Goal: Information Seeking & Learning: Find specific page/section

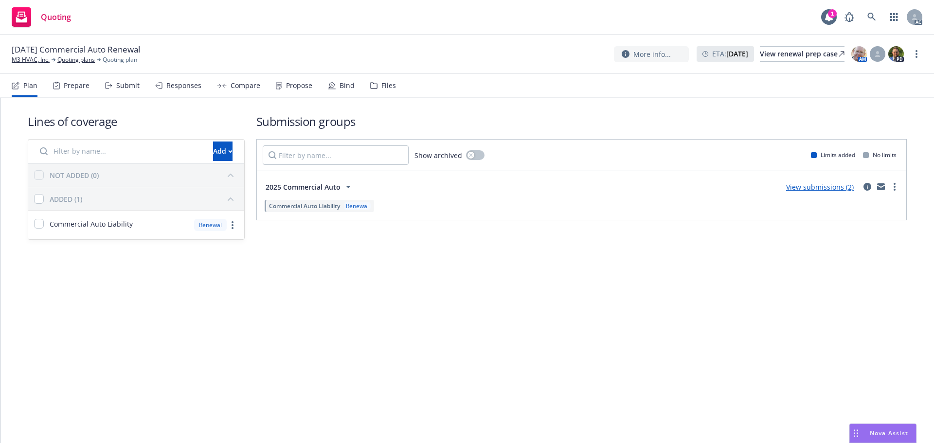
click at [295, 86] on div "Propose" at bounding box center [299, 86] width 26 height 8
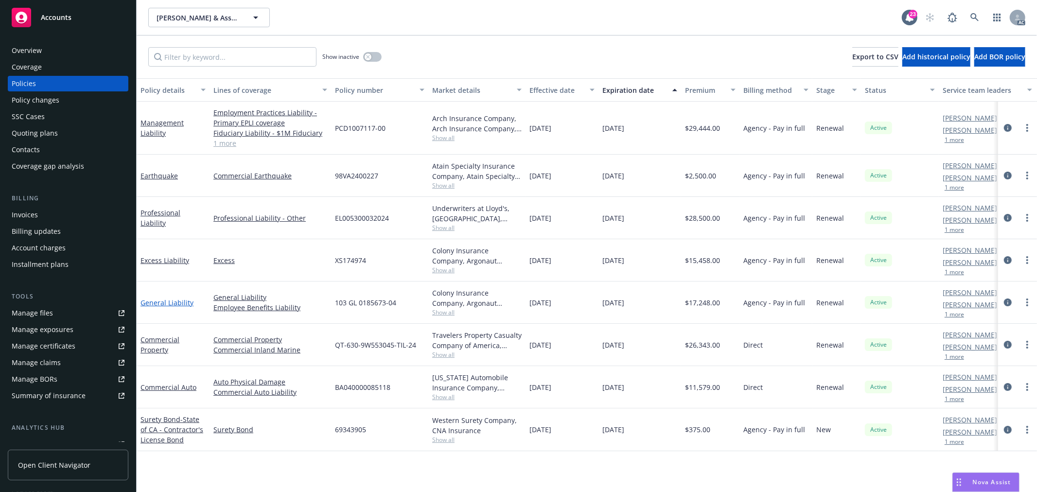
click at [159, 302] on link "General Liability" at bounding box center [167, 302] width 53 height 9
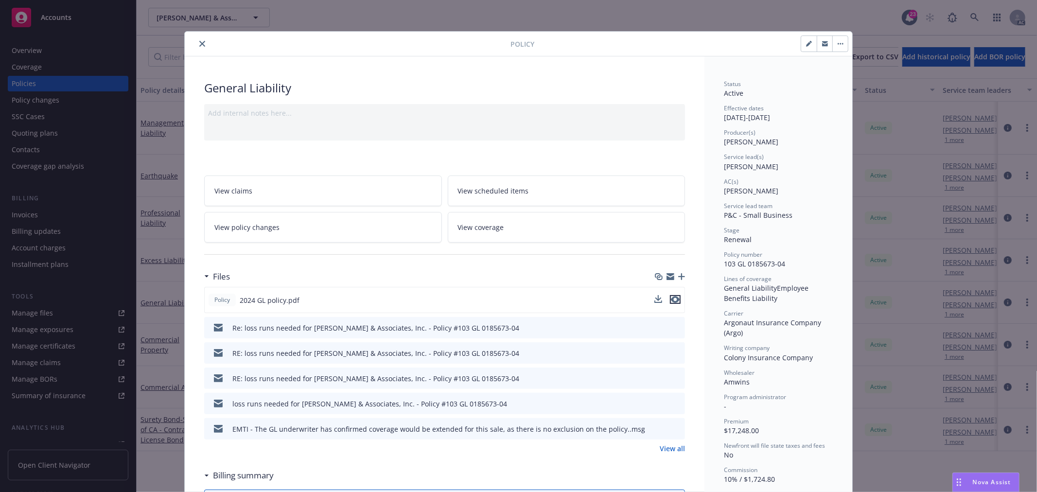
click at [672, 299] on icon "preview file" at bounding box center [675, 299] width 9 height 7
click at [200, 44] on icon "close" at bounding box center [202, 44] width 6 height 6
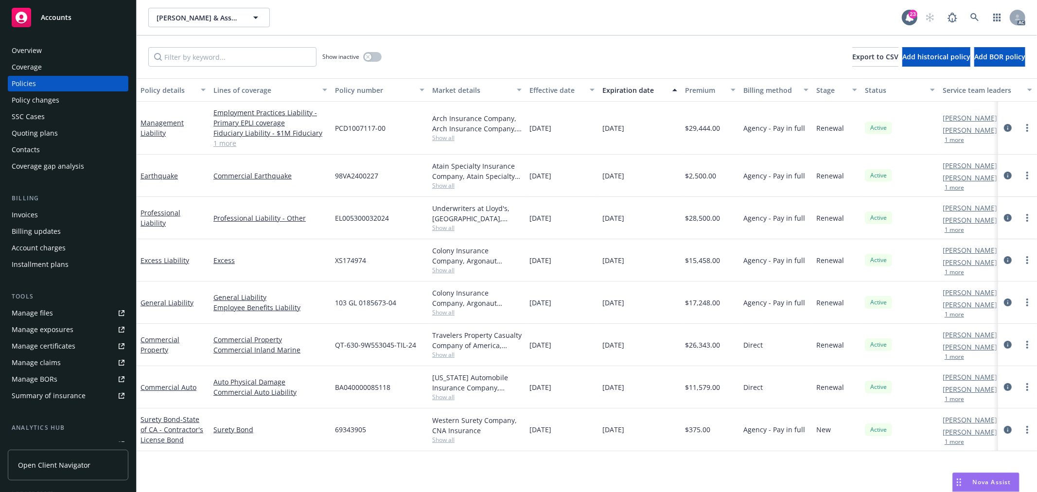
click at [156, 344] on div "Commercial Property" at bounding box center [173, 345] width 65 height 20
click at [159, 339] on link "Commercial Property" at bounding box center [160, 344] width 39 height 19
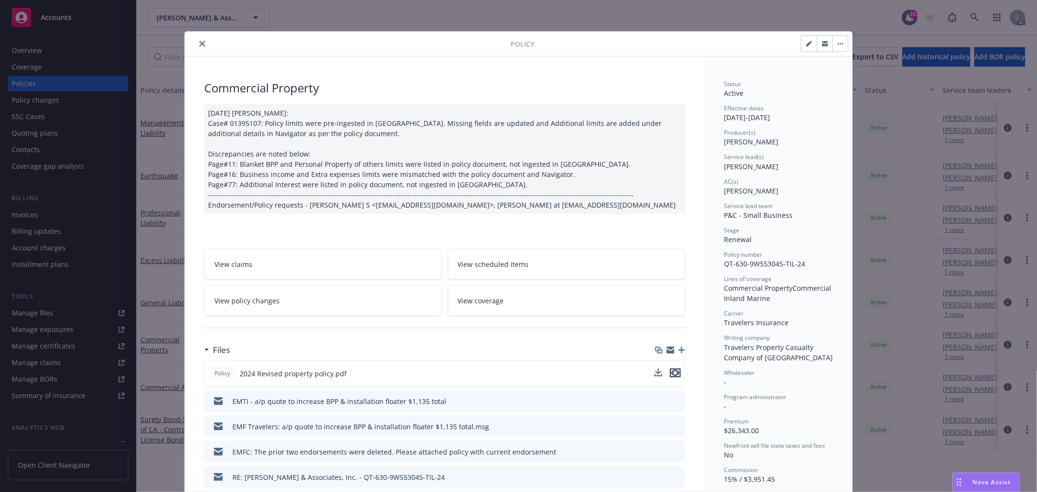
click at [671, 372] on icon "preview file" at bounding box center [675, 373] width 9 height 7
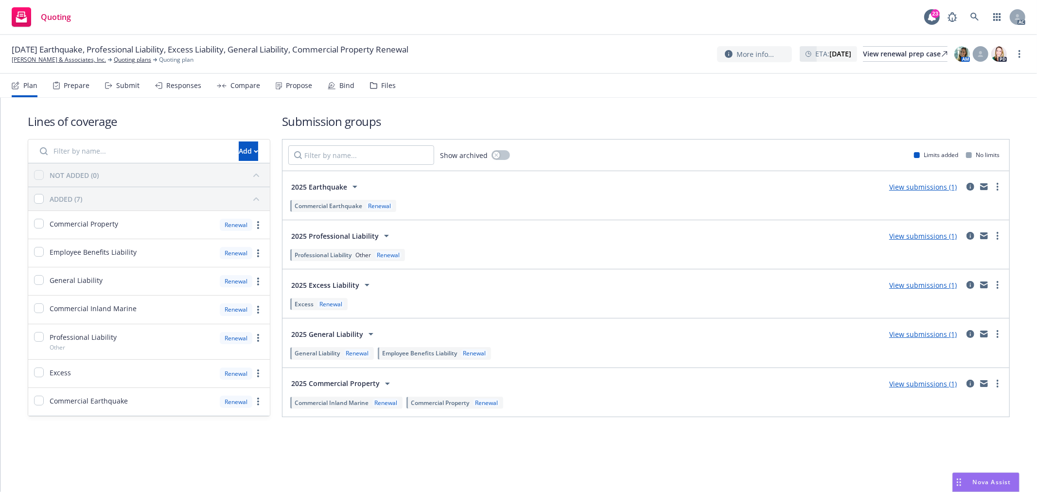
click at [1020, 53] on icon "more" at bounding box center [1020, 54] width 2 height 8
click at [970, 76] on link "Copy logging email" at bounding box center [971, 73] width 108 height 19
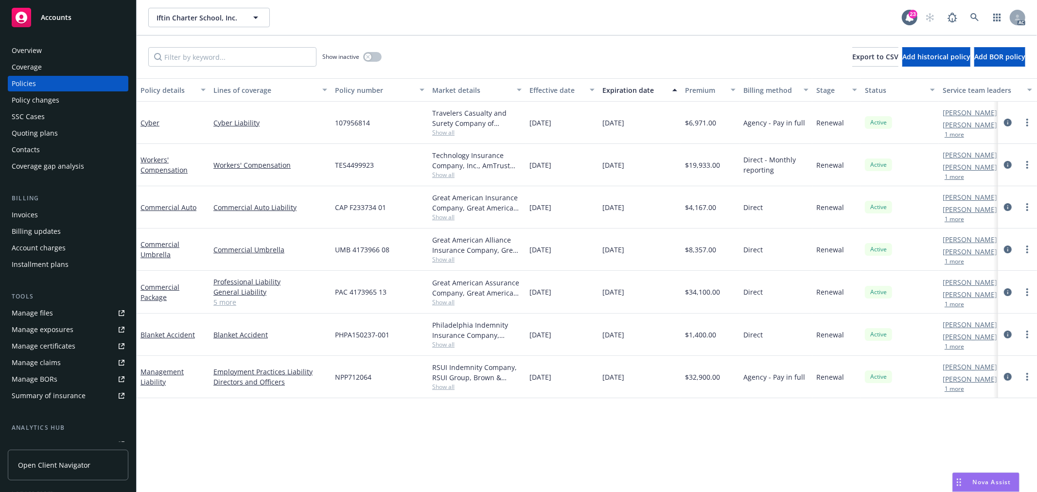
click at [443, 216] on span "Show all" at bounding box center [476, 217] width 89 height 8
click at [974, 477] on div "Nova Assist" at bounding box center [986, 482] width 66 height 18
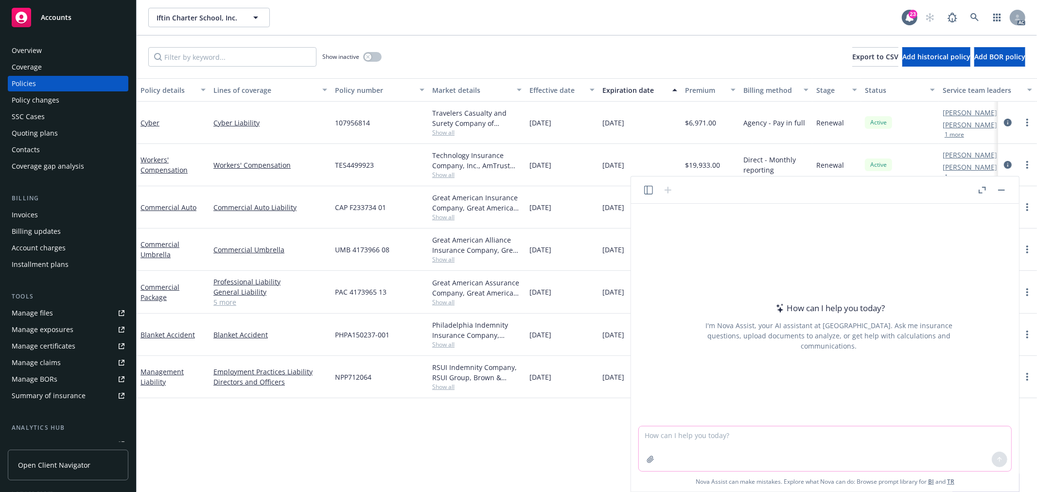
click at [720, 441] on textarea at bounding box center [825, 448] width 372 height 45
type textarea "Auto symbol 1 present what?"
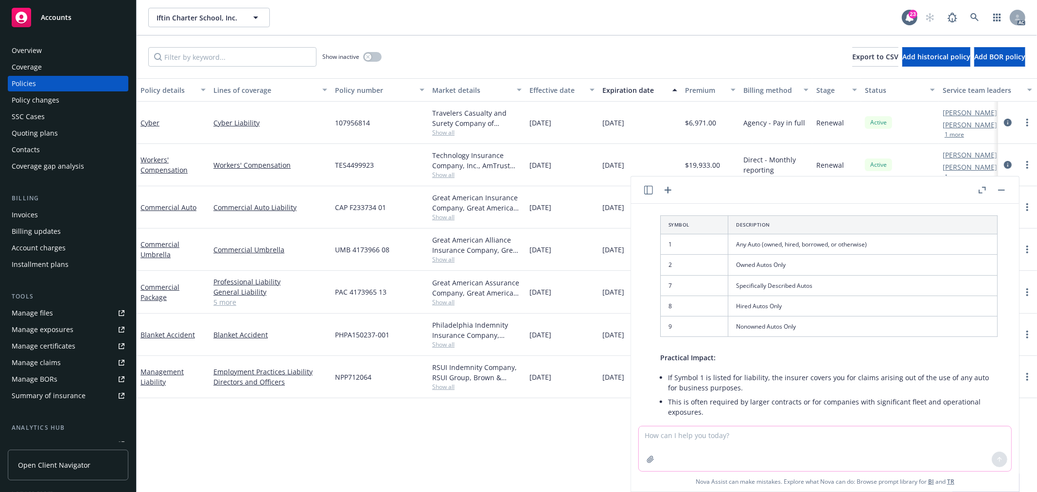
scroll to position [103, 0]
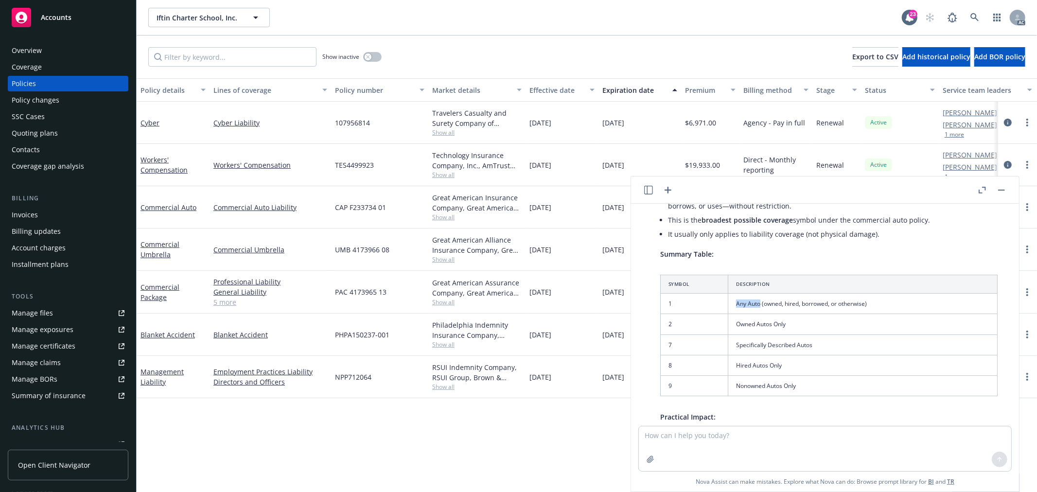
drag, startPoint x: 735, startPoint y: 303, endPoint x: 759, endPoint y: 303, distance: 23.3
click at [759, 303] on td "Any Auto (owned, hired, borrowed, or otherwise)" at bounding box center [862, 304] width 269 height 20
click at [791, 305] on td "Any Auto (owned, hired, borrowed, or otherwise)" at bounding box center [862, 304] width 269 height 20
click at [820, 303] on td "Any Auto (owned, hired, borrowed, or otherwise)" at bounding box center [862, 304] width 269 height 20
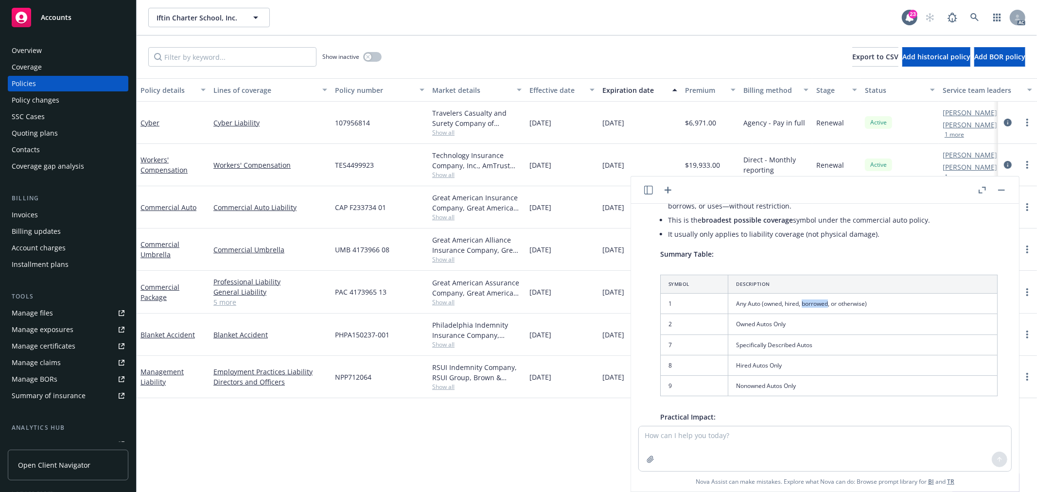
click at [820, 303] on td "Any Auto (owned, hired, borrowed, or otherwise)" at bounding box center [862, 304] width 269 height 20
click at [838, 306] on td "Any Auto (owned, hired, borrowed, or otherwise)" at bounding box center [862, 304] width 269 height 20
click at [851, 305] on td "Any Auto (owned, hired, borrowed, or otherwise)" at bounding box center [862, 304] width 269 height 20
click at [793, 305] on td "Any Auto (owned, hired, borrowed, or otherwise)" at bounding box center [862, 304] width 269 height 20
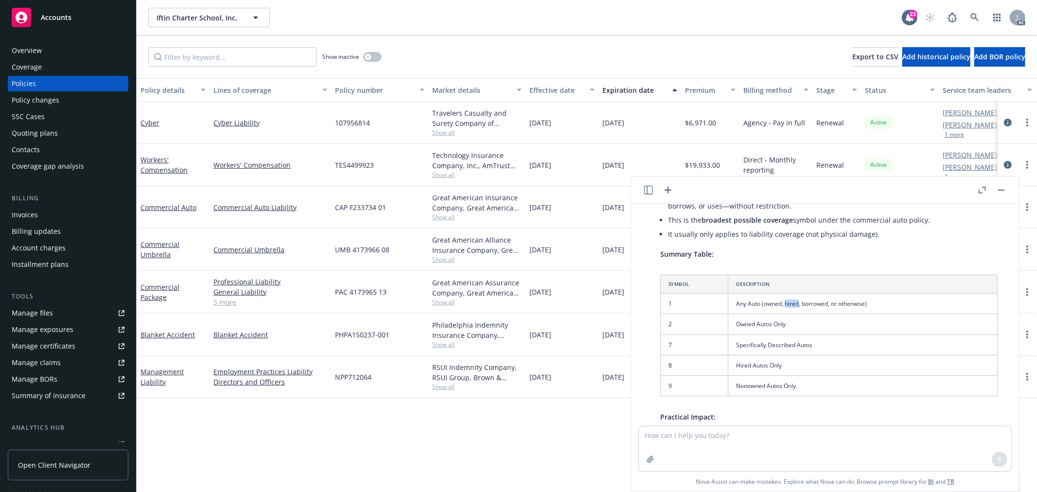
click at [793, 305] on td "Any Auto (owned, hired, borrowed, or otherwise)" at bounding box center [862, 304] width 269 height 20
click at [822, 304] on td "Any Auto (owned, hired, borrowed, or otherwise)" at bounding box center [862, 304] width 269 height 20
click at [793, 305] on td "Any Auto (owned, hired, borrowed, or otherwise)" at bounding box center [862, 304] width 269 height 20
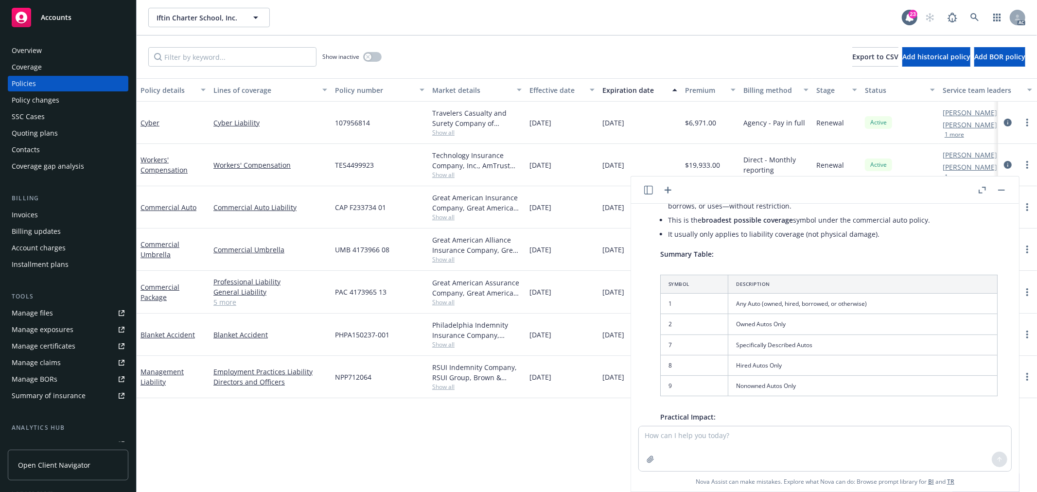
click at [816, 305] on td "Any Auto (owned, hired, borrowed, or otherwise)" at bounding box center [862, 304] width 269 height 20
click at [863, 307] on td "Any Auto (owned, hired, borrowed, or otherwise)" at bounding box center [862, 304] width 269 height 20
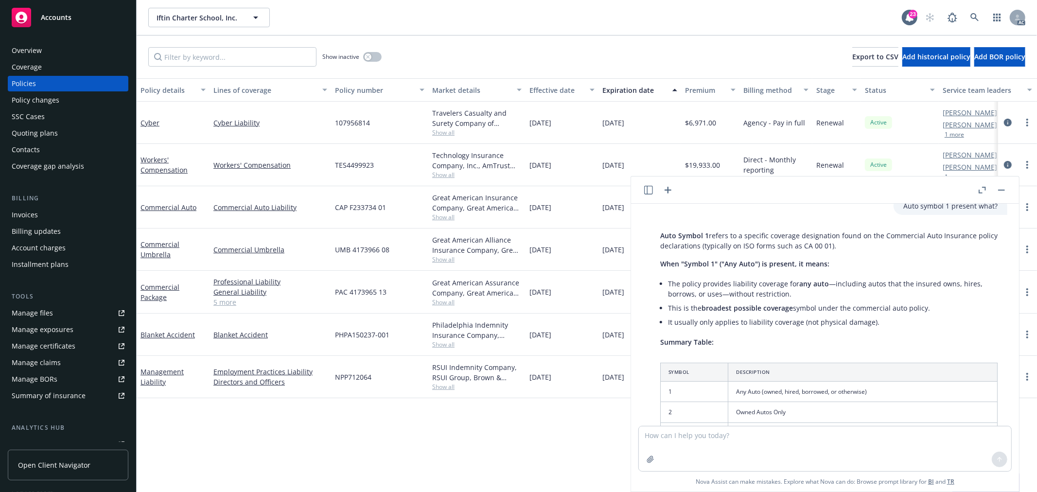
scroll to position [0, 0]
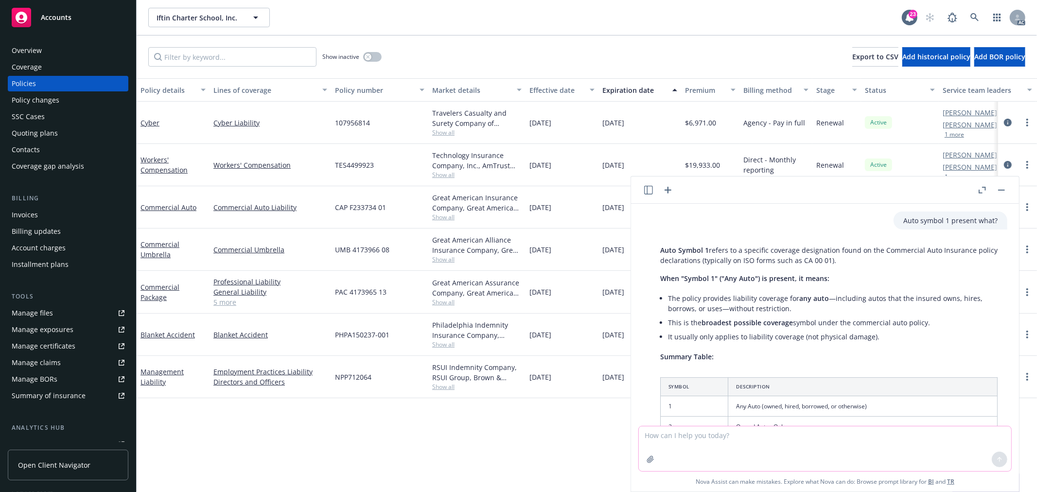
click at [753, 453] on textarea at bounding box center [825, 448] width 372 height 45
click at [698, 444] on textarea at bounding box center [825, 448] width 372 height 45
click at [682, 438] on textarea "For Commerical auto policy renewal." at bounding box center [825, 448] width 372 height 45
click at [687, 434] on textarea "For Commerical auto policy renewal." at bounding box center [825, 448] width 372 height 45
click at [762, 439] on textarea "For Commercial auto policy renewal." at bounding box center [825, 448] width 372 height 45
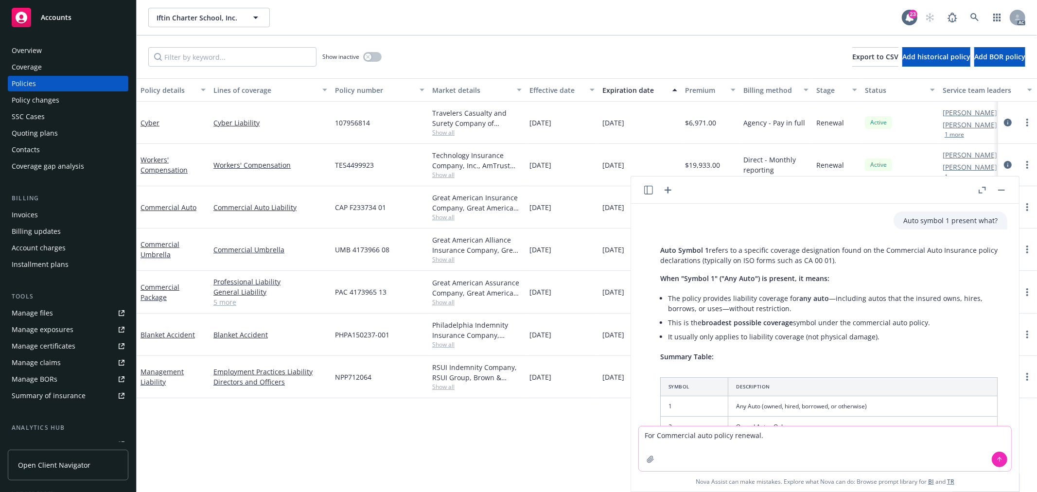
click at [766, 436] on textarea "For Commercial auto policy renewal." at bounding box center [825, 448] width 372 height 45
paste textarea "Any changes in the auto exposure?"
type textarea "For Commercial auto policy renewal. uw want to confirm Any changes in the auto …"
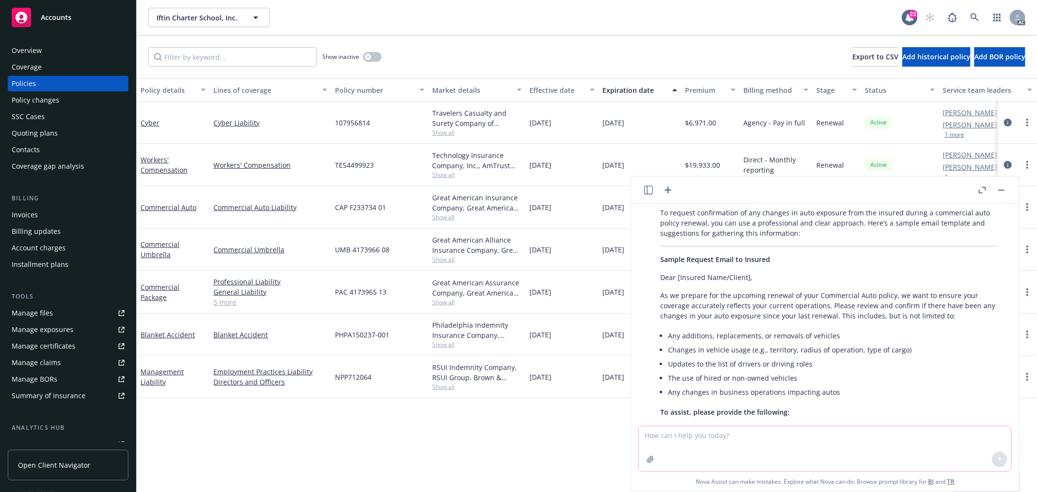
scroll to position [487, 0]
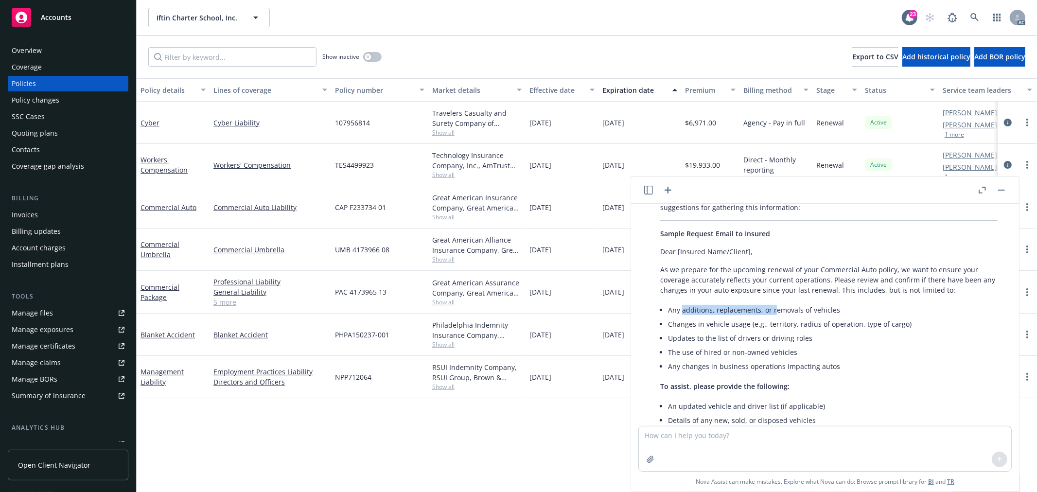
drag, startPoint x: 682, startPoint y: 310, endPoint x: 774, endPoint y: 309, distance: 91.9
click at [774, 309] on li "Any additions, replacements, or removals of vehicles" at bounding box center [833, 310] width 330 height 14
click at [831, 307] on li "Any additions, replacements, or removals of vehicles" at bounding box center [833, 310] width 330 height 14
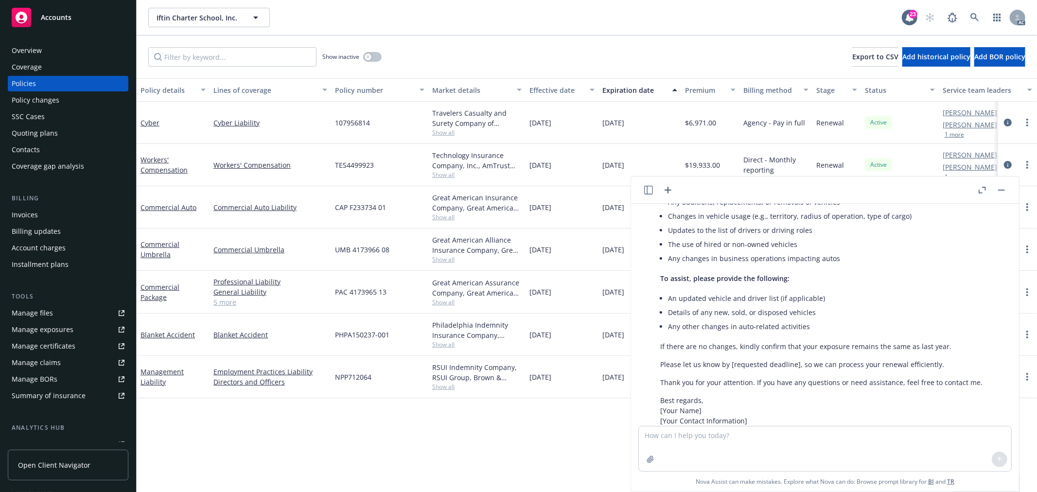
scroll to position [541, 0]
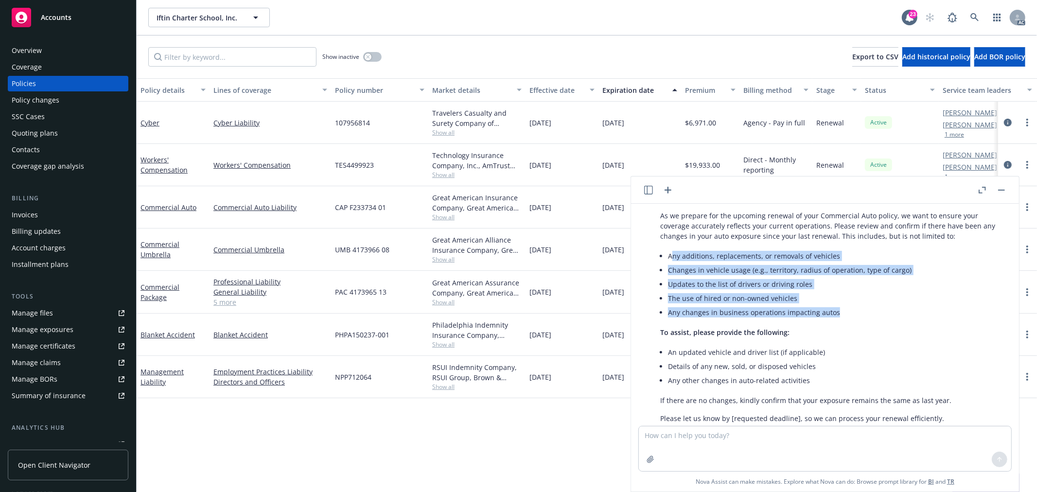
drag, startPoint x: 672, startPoint y: 257, endPoint x: 842, endPoint y: 309, distance: 177.5
click at [842, 309] on ul "Any additions, replacements, or removals of vehicles Changes in vehicle usage (…" at bounding box center [833, 284] width 330 height 71
click at [727, 315] on li "Any changes in business operations impacting autos" at bounding box center [833, 312] width 330 height 14
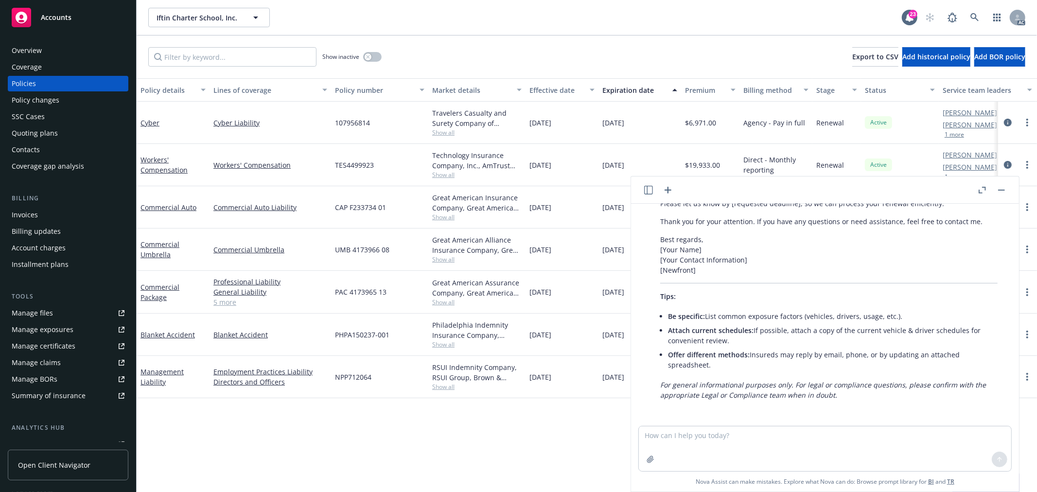
scroll to position [757, 0]
click at [171, 206] on link "Commercial Auto" at bounding box center [169, 207] width 56 height 9
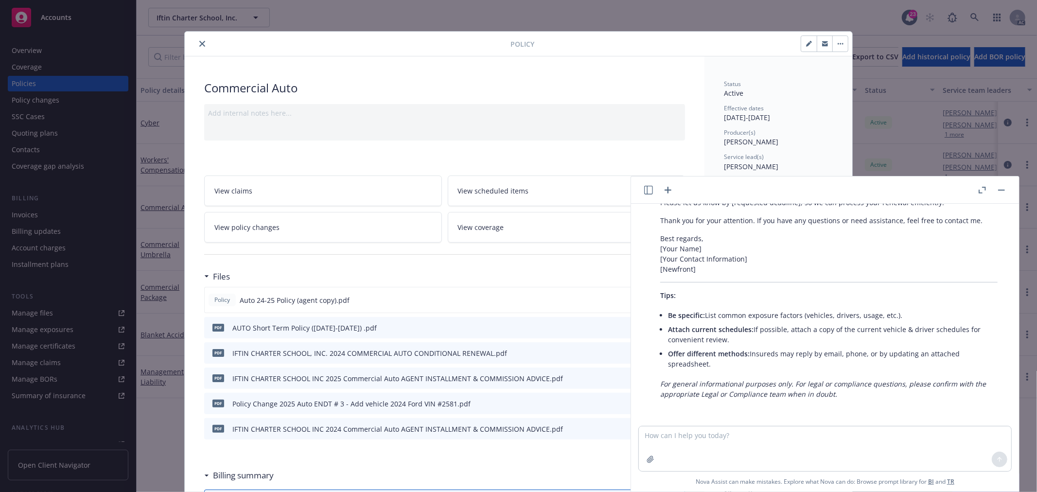
click at [999, 191] on button "button" at bounding box center [1002, 190] width 12 height 12
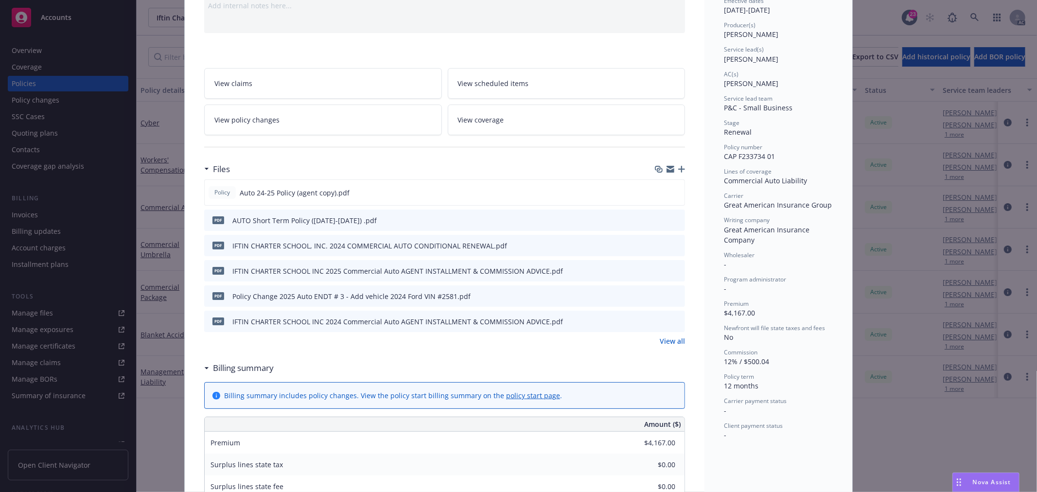
scroll to position [108, 0]
click at [671, 188] on icon "preview file" at bounding box center [675, 191] width 9 height 7
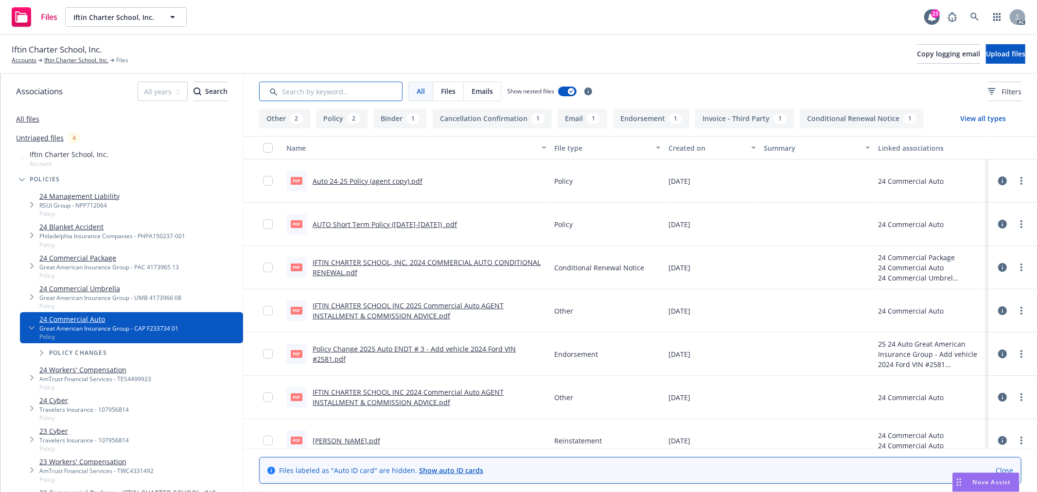
click at [378, 91] on input "Search by keyword..." at bounding box center [330, 91] width 143 height 19
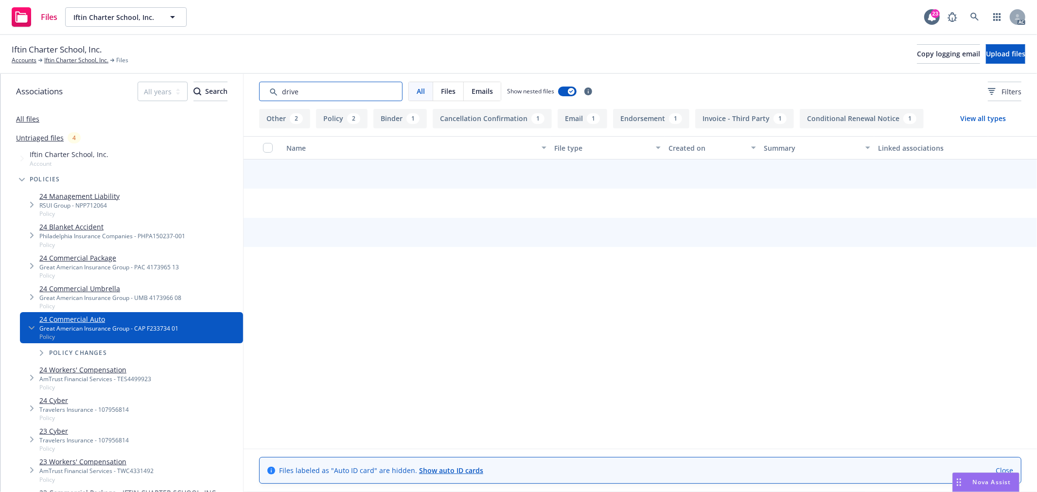
type input "driver"
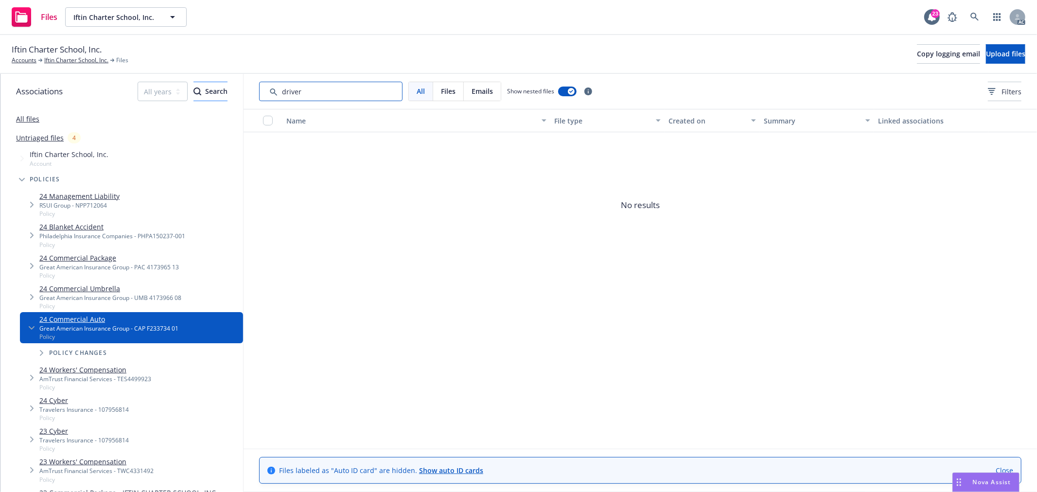
drag, startPoint x: 359, startPoint y: 89, endPoint x: 216, endPoint y: 89, distance: 142.5
click at [216, 89] on div "Associations All years 2027 2026 2025 2024 2023 2022 2021 2020 2019 2018 2017 2…" at bounding box center [518, 283] width 1037 height 418
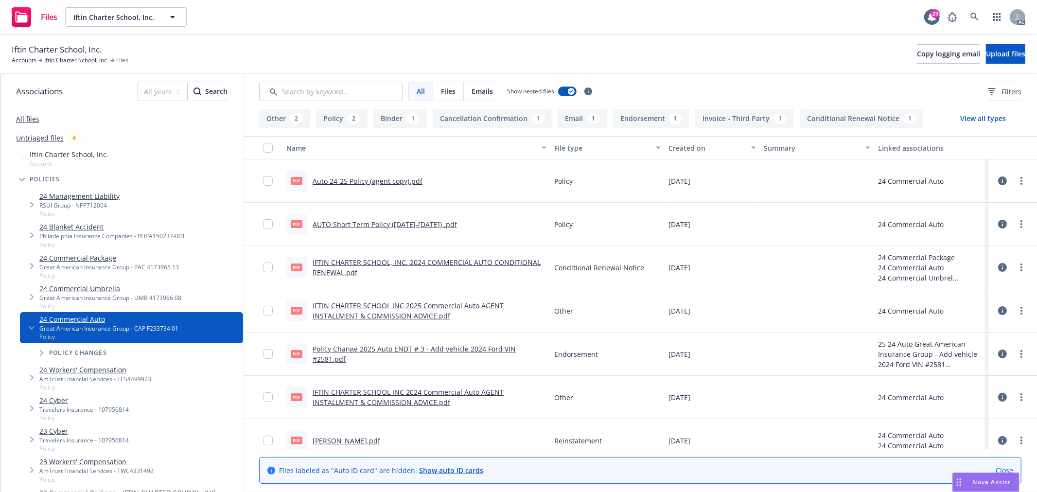
click at [31, 119] on link "All files" at bounding box center [27, 118] width 23 height 9
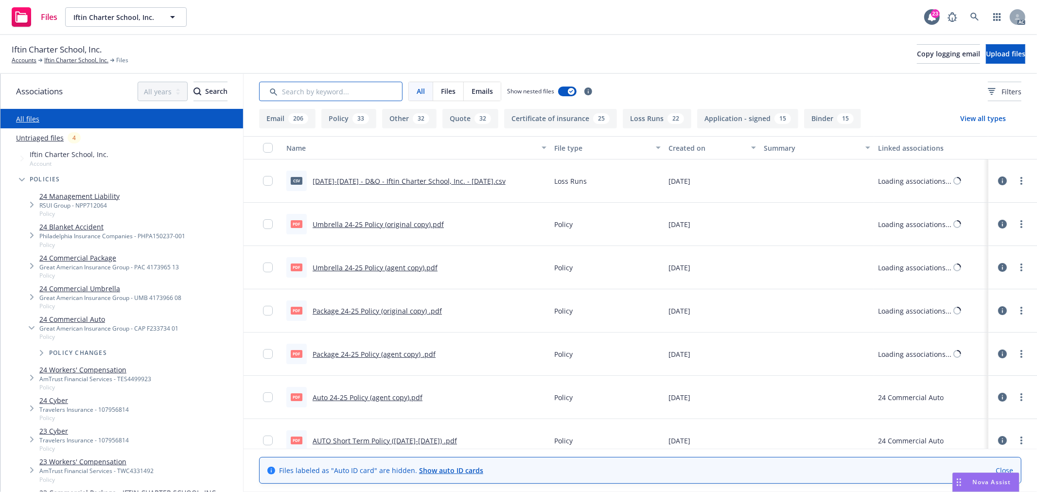
click at [311, 89] on input "Search by keyword..." at bounding box center [330, 91] width 143 height 19
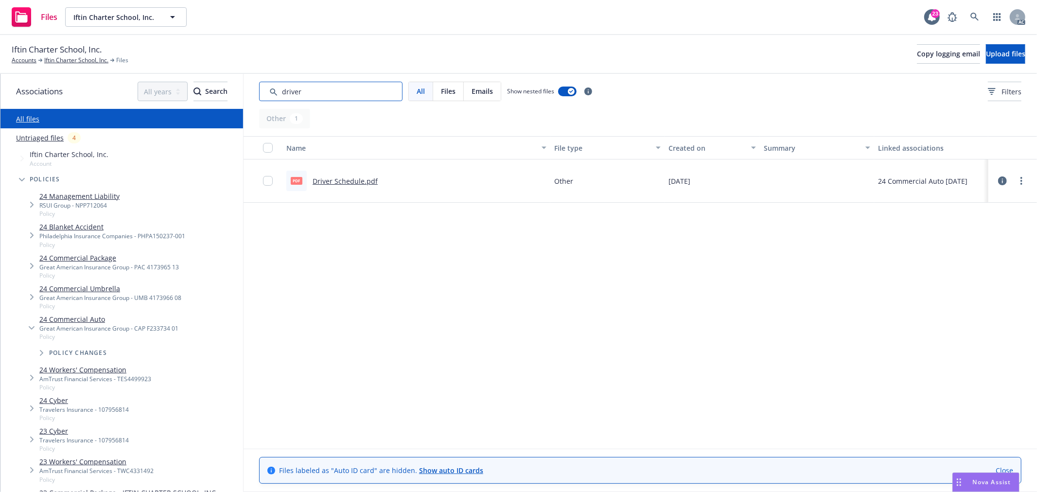
type input "driver"
click at [346, 183] on link "Driver Schedule.pdf" at bounding box center [345, 181] width 65 height 9
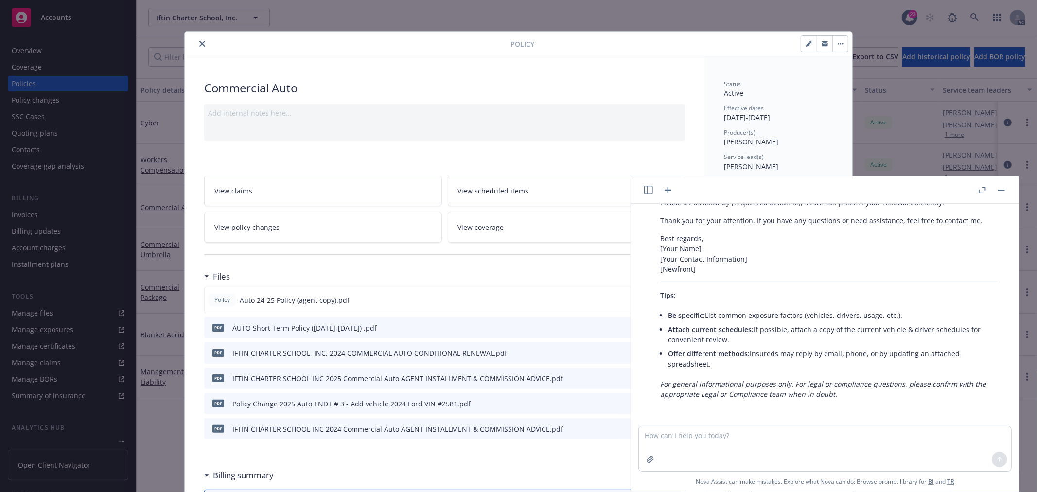
click at [200, 45] on icon "close" at bounding box center [202, 44] width 6 height 6
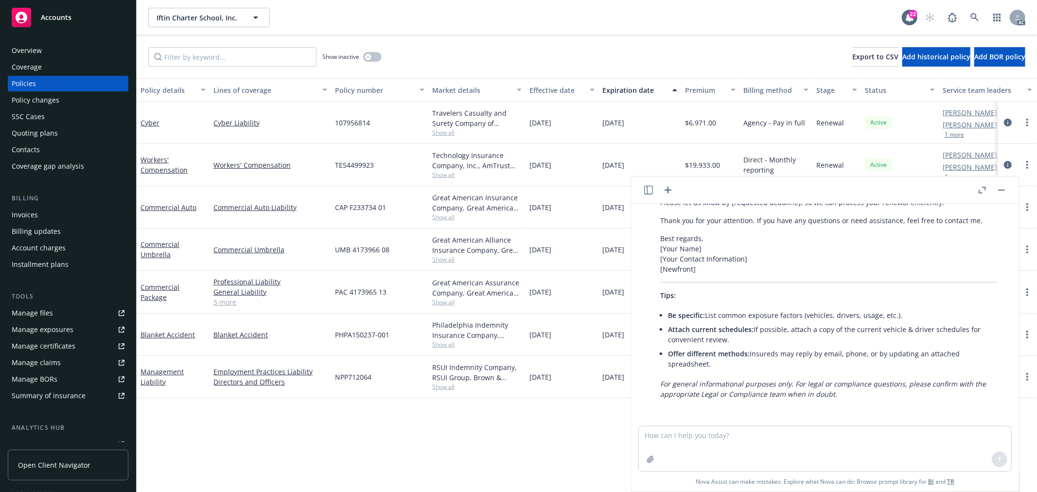
click at [33, 49] on div "Overview" at bounding box center [27, 51] width 30 height 16
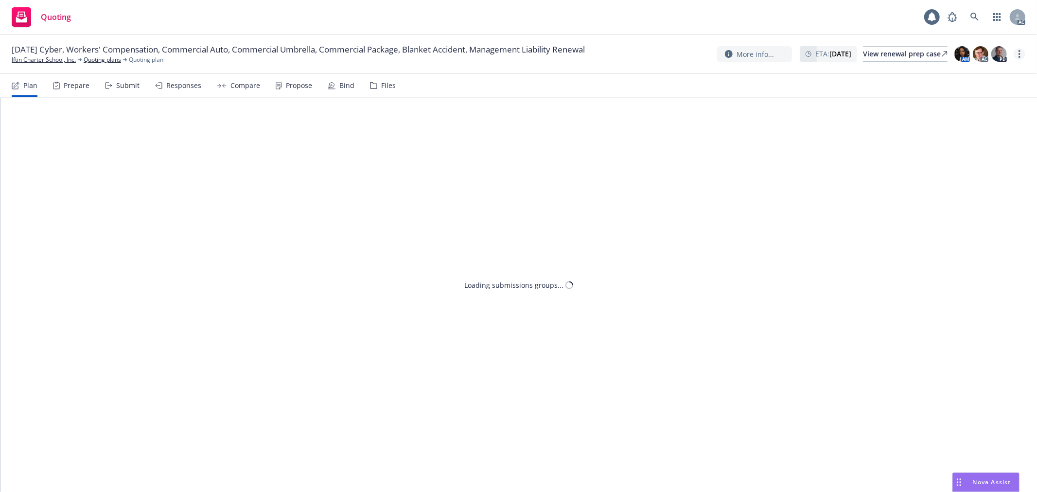
click at [1015, 52] on link "more" at bounding box center [1020, 54] width 12 height 12
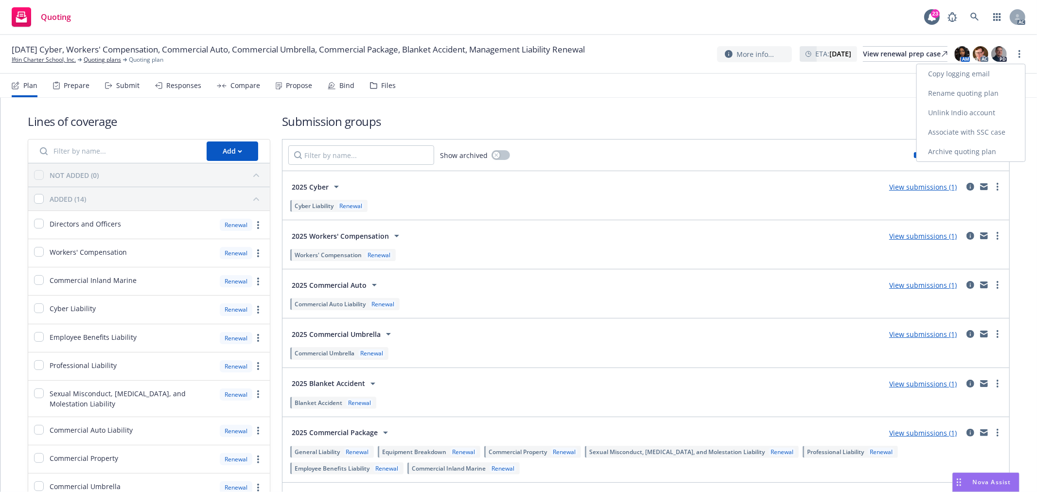
click at [976, 71] on link "Copy logging email" at bounding box center [971, 73] width 108 height 19
